Goal: Task Accomplishment & Management: Manage account settings

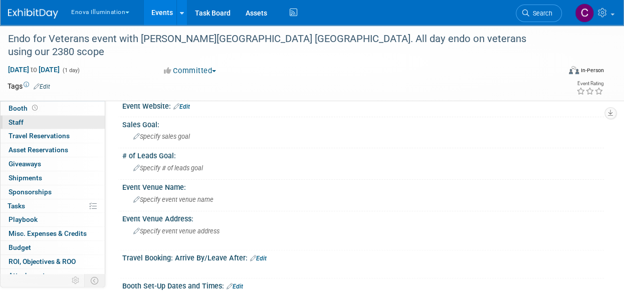
click at [21, 124] on span "Staff 0" at bounding box center [16, 122] width 15 height 8
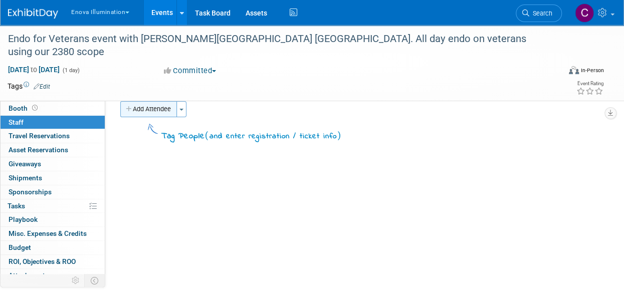
click at [132, 111] on icon "button" at bounding box center [129, 109] width 7 height 7
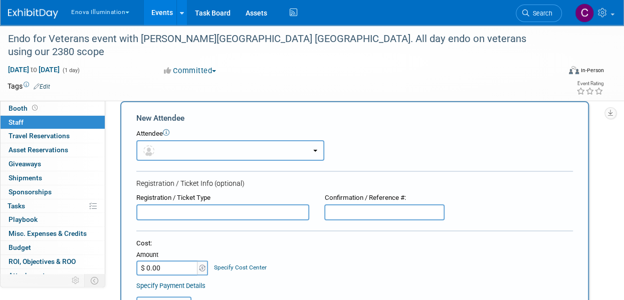
click at [164, 152] on button "button" at bounding box center [230, 150] width 188 height 21
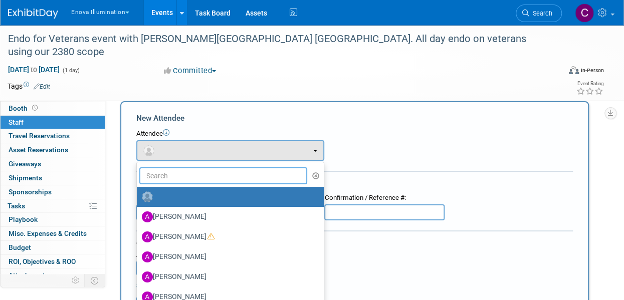
click at [166, 177] on input "text" at bounding box center [223, 175] width 168 height 17
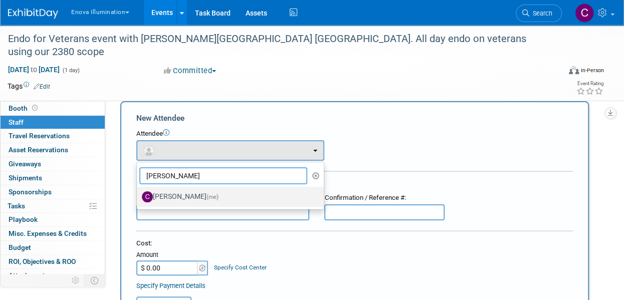
type input "coley"
click at [169, 201] on label "Coley McClendon (me)" at bounding box center [228, 197] width 172 height 16
click at [138, 199] on input "Coley McClendon (me)" at bounding box center [135, 195] width 7 height 7
select select "875cea12-3115-4a68-bacb-82929270209a"
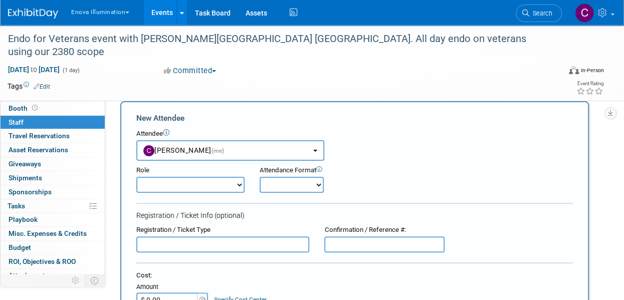
click at [184, 188] on select "Demonstrator Executive Staff Host Manager Planner Presenter Sales Representative" at bounding box center [190, 185] width 108 height 16
select select "200"
click at [136, 177] on select "Demonstrator Executive Staff Host Manager Planner Presenter Sales Representative" at bounding box center [190, 185] width 108 height 16
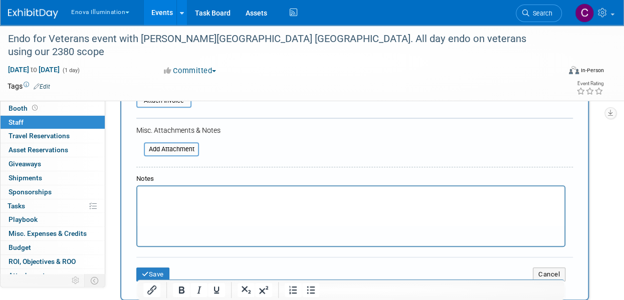
scroll to position [245, 0]
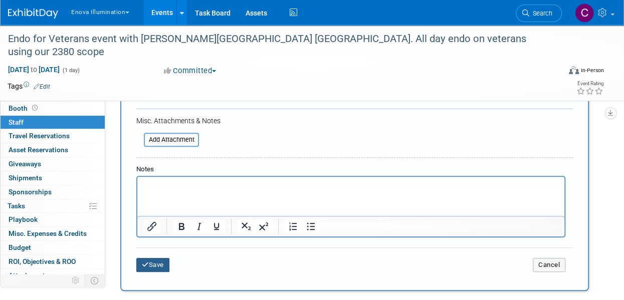
click at [155, 264] on button "Save" at bounding box center [152, 265] width 33 height 14
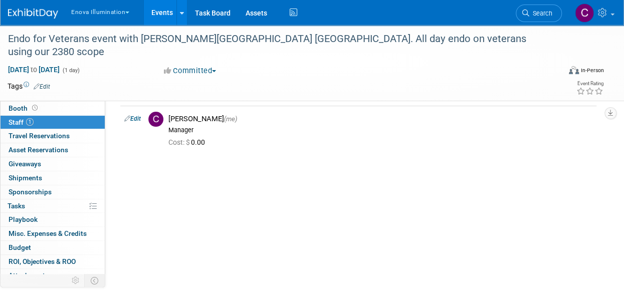
scroll to position [0, 0]
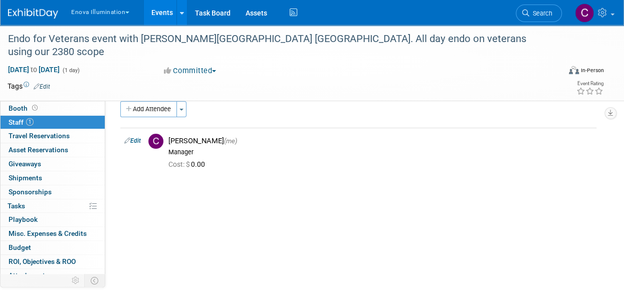
click at [25, 95] on span "Event Information" at bounding box center [37, 94] width 56 height 8
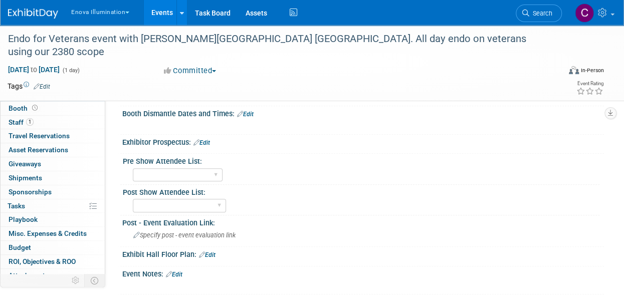
scroll to position [230, 0]
click at [210, 66] on button "Committed" at bounding box center [190, 71] width 60 height 11
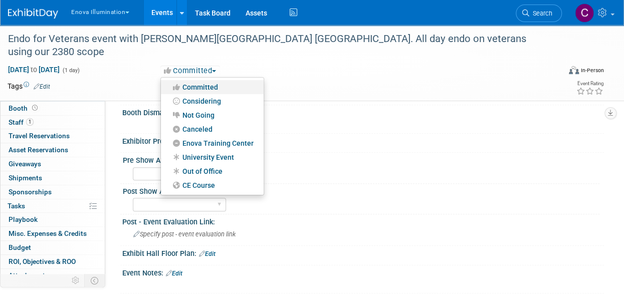
click at [212, 80] on link "Committed" at bounding box center [212, 87] width 103 height 14
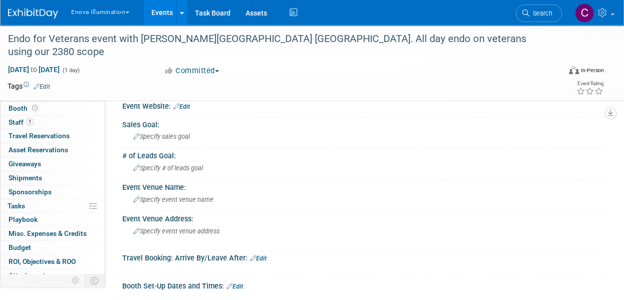
scroll to position [230, 0]
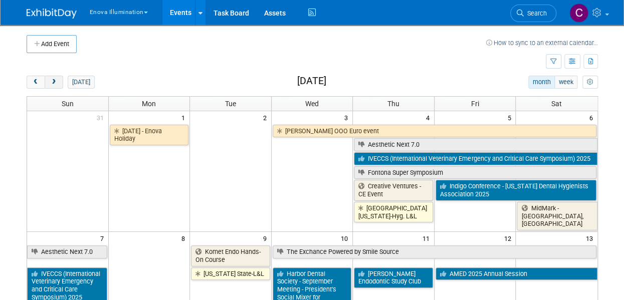
click at [59, 85] on button "next" at bounding box center [54, 82] width 19 height 13
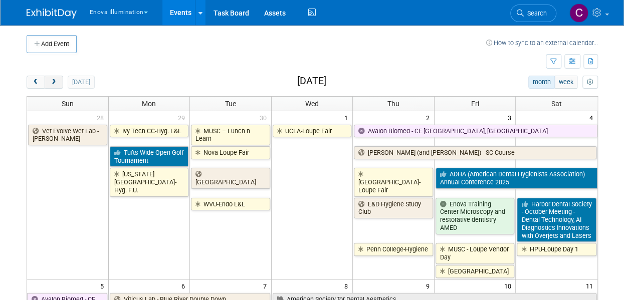
click at [59, 85] on button "next" at bounding box center [54, 82] width 19 height 13
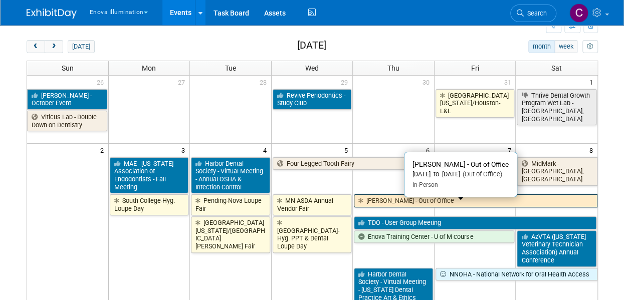
scroll to position [78, 0]
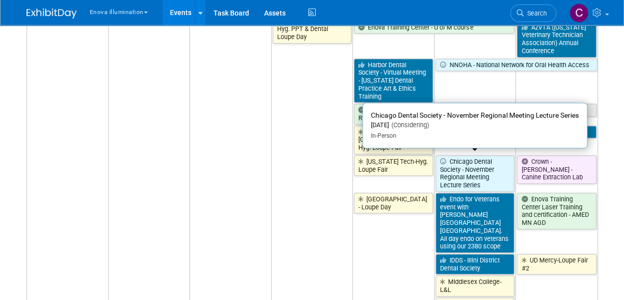
scroll to position [247, 0]
